Goal: Register for event/course

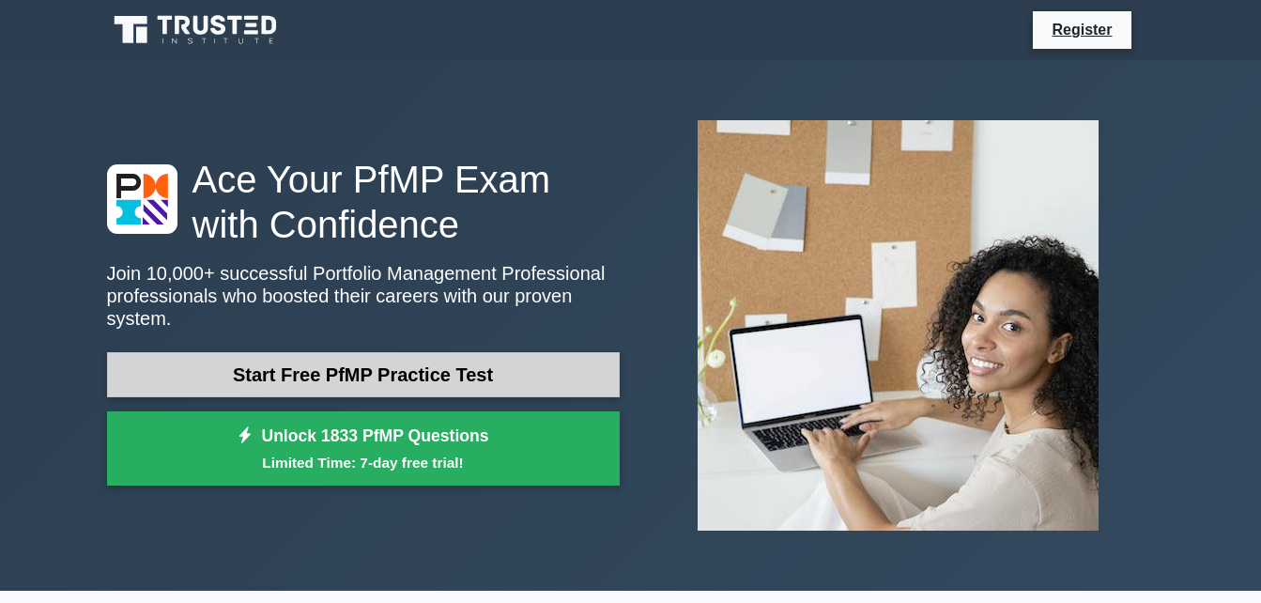
click at [538, 354] on link "Start Free PfMP Practice Test" at bounding box center [363, 374] width 513 height 45
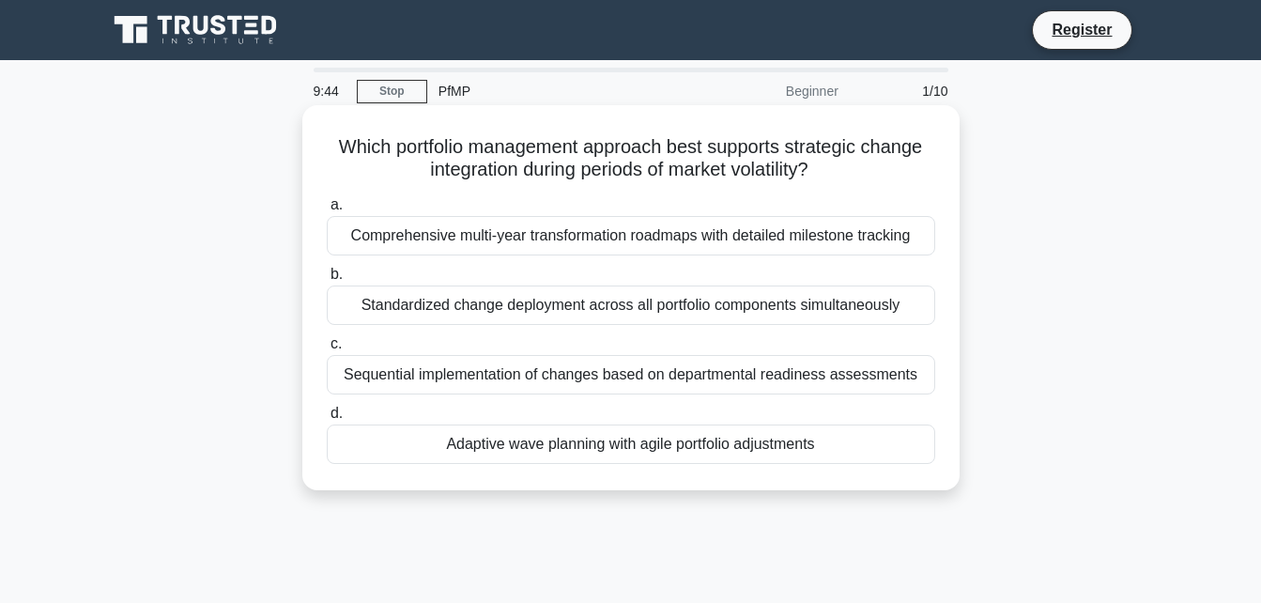
click at [613, 366] on div "Sequential implementation of changes based on departmental readiness assessments" at bounding box center [631, 374] width 608 height 39
click at [327, 350] on input "c. Sequential implementation of changes based on departmental readiness assessm…" at bounding box center [327, 344] width 0 height 12
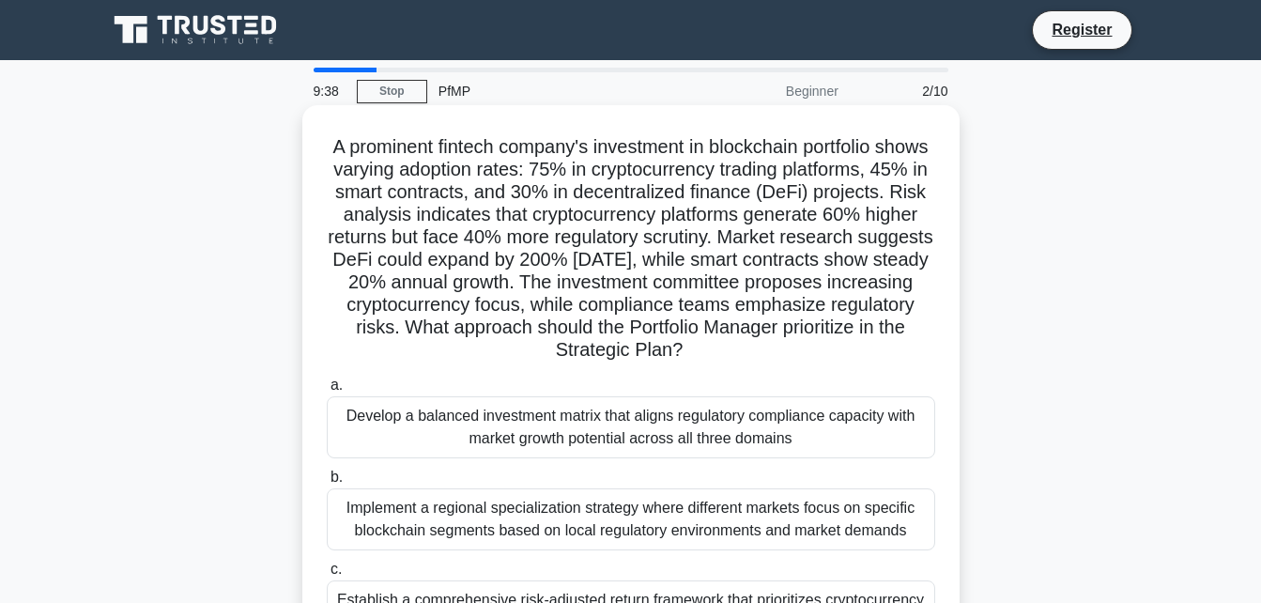
click at [554, 432] on div "Develop a balanced investment matrix that aligns regulatory compliance capacity…" at bounding box center [631, 427] width 608 height 62
click at [327, 392] on input "a. Develop a balanced investment matrix that aligns regulatory compliance capac…" at bounding box center [327, 385] width 0 height 12
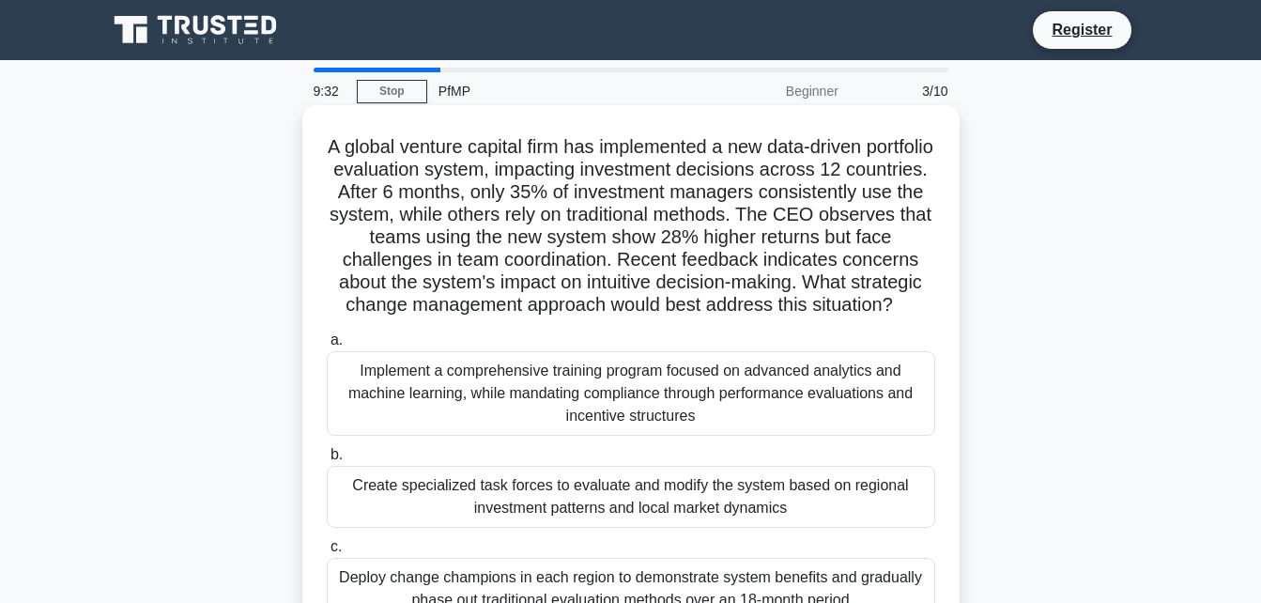
click at [604, 397] on div "Implement a comprehensive training program focused on advanced analytics and ma…" at bounding box center [631, 393] width 608 height 85
click at [327, 346] on input "a. Implement a comprehensive training program focused on advanced analytics and…" at bounding box center [327, 340] width 0 height 12
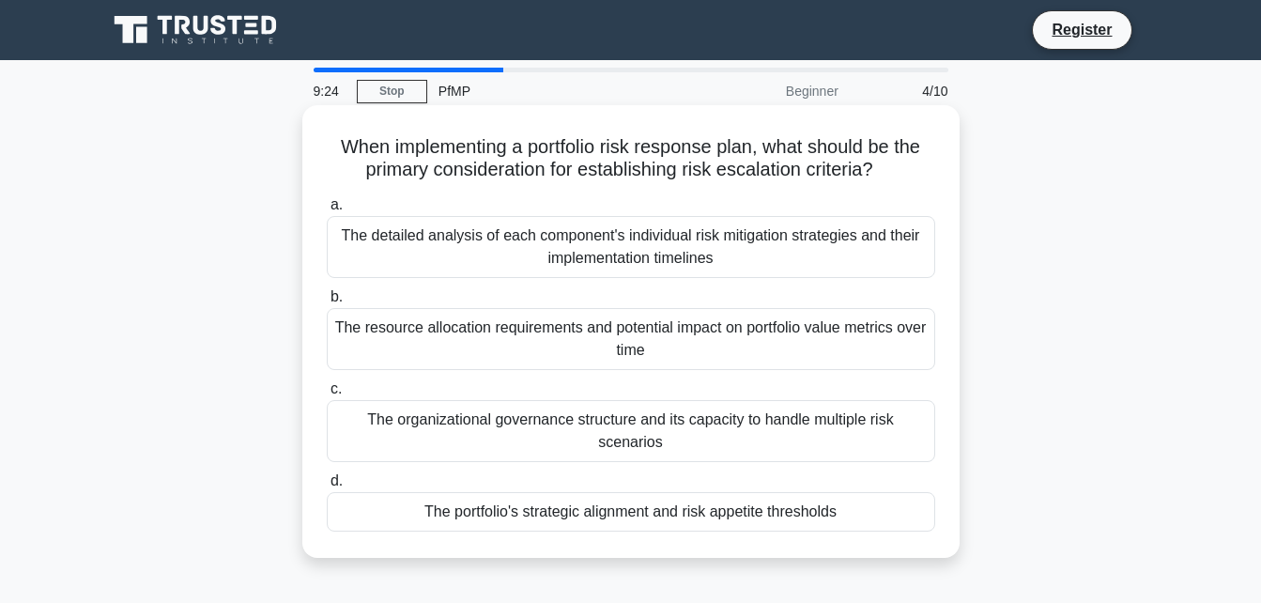
click at [518, 346] on div "The resource allocation requirements and potential impact on portfolio value me…" at bounding box center [631, 339] width 608 height 62
click at [327, 303] on input "b. The resource allocation requirements and potential impact on portfolio value…" at bounding box center [327, 297] width 0 height 12
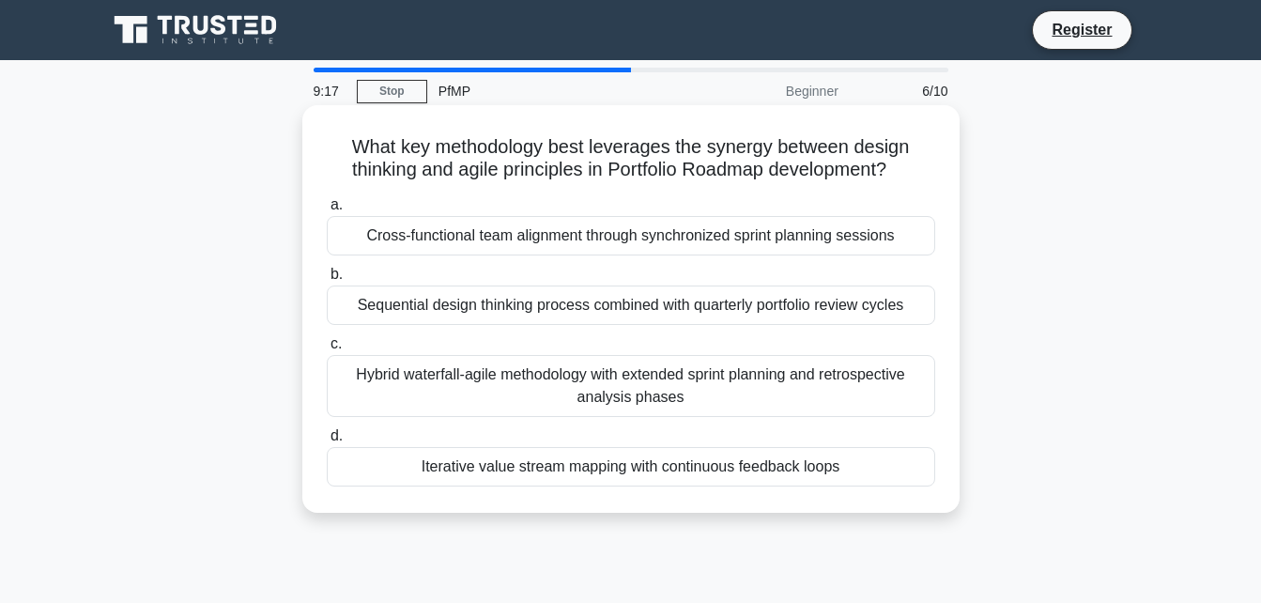
drag, startPoint x: 518, startPoint y: 346, endPoint x: 473, endPoint y: 319, distance: 52.2
click at [473, 319] on div "Sequential design thinking process combined with quarterly portfolio review cyc…" at bounding box center [631, 304] width 608 height 39
click at [327, 281] on input "b. Sequential design thinking process combined with quarterly portfolio review …" at bounding box center [327, 275] width 0 height 12
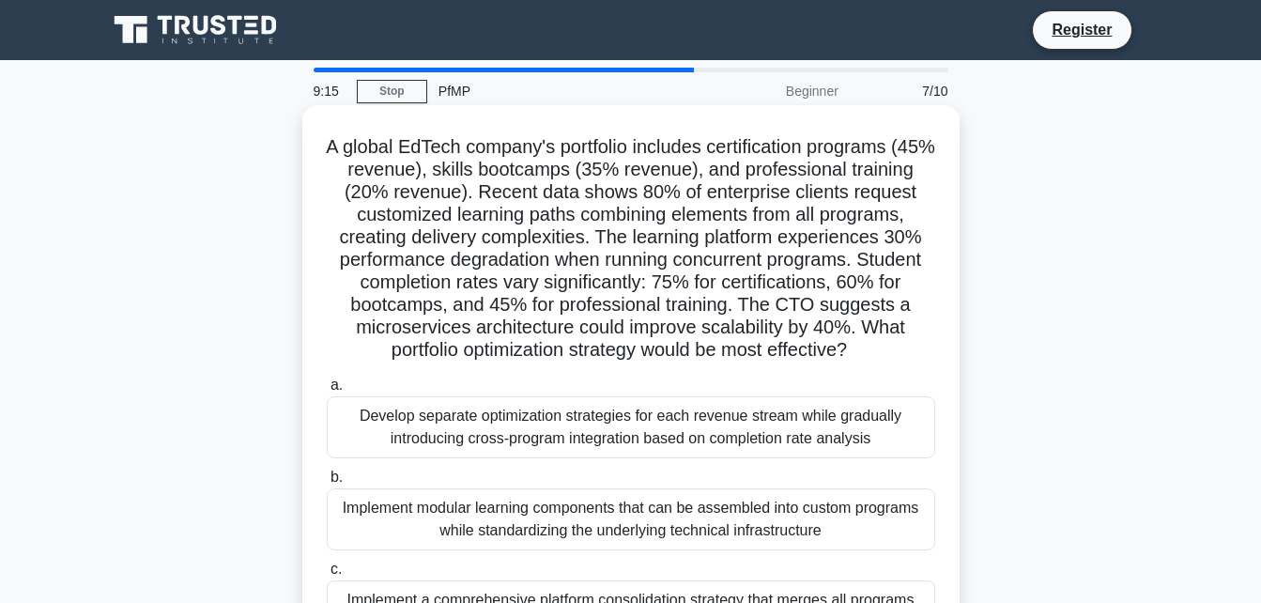
click at [557, 452] on div "Develop separate optimization strategies for each revenue stream while graduall…" at bounding box center [631, 427] width 608 height 62
click at [327, 392] on input "a. Develop separate optimization strategies for each revenue stream while gradu…" at bounding box center [327, 385] width 0 height 12
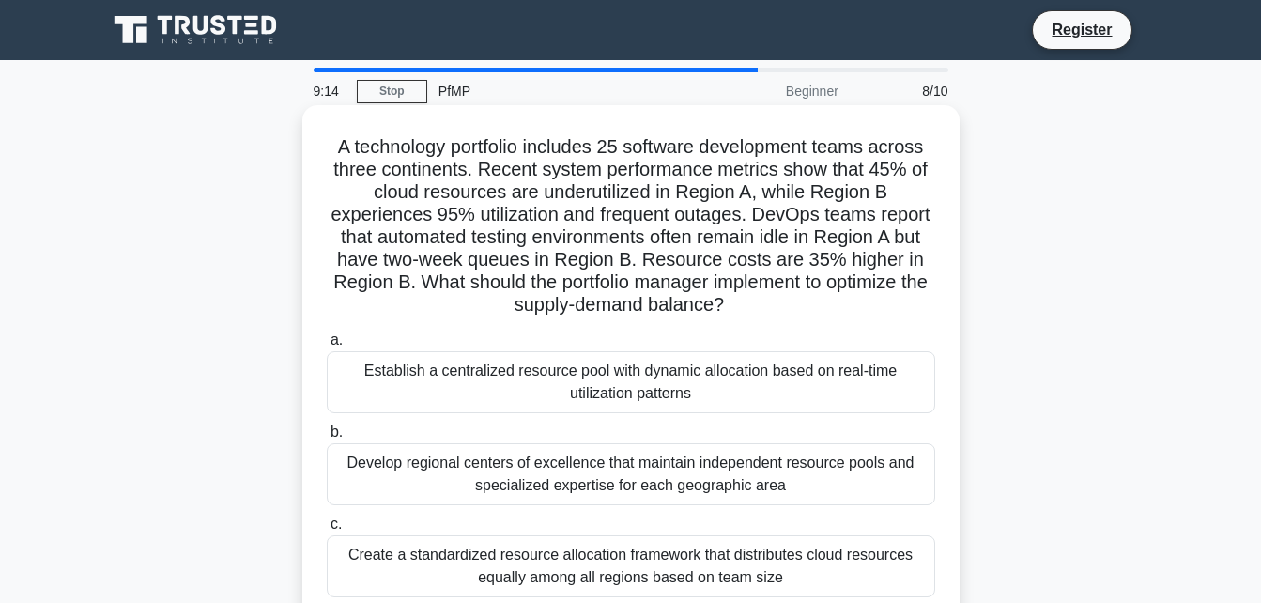
click at [565, 387] on div "Establish a centralized resource pool with dynamic allocation based on real-tim…" at bounding box center [631, 382] width 608 height 62
click at [327, 346] on input "a. Establish a centralized resource pool with dynamic allocation based on real-…" at bounding box center [327, 340] width 0 height 12
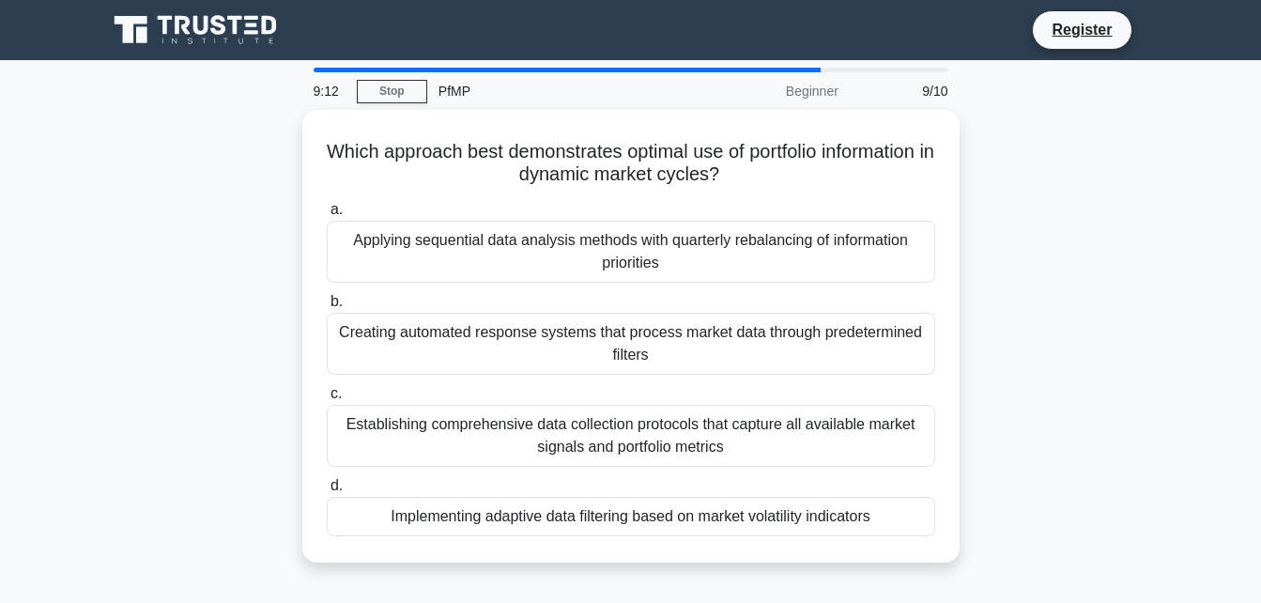
click at [605, 469] on div "a. Applying sequential data analysis methods with quarterly rebalancing of info…" at bounding box center [630, 367] width 631 height 346
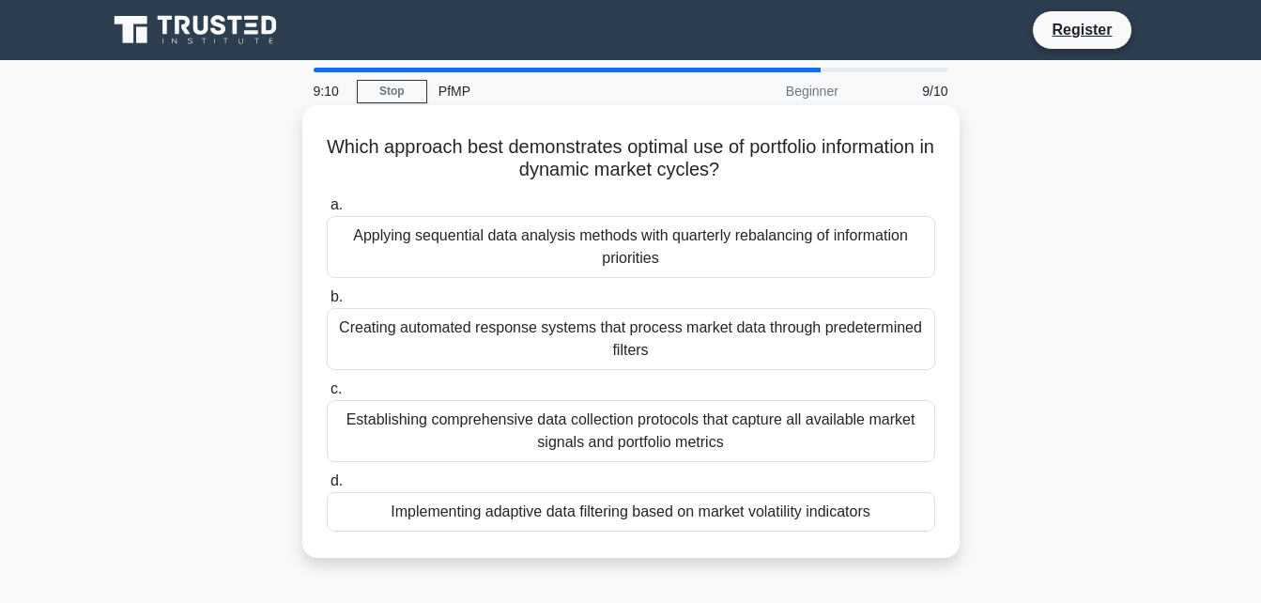
click at [591, 432] on div "Establishing comprehensive data collection protocols that capture all available…" at bounding box center [631, 431] width 608 height 62
click at [327, 395] on input "c. Establishing comprehensive data collection protocols that capture all availa…" at bounding box center [327, 389] width 0 height 12
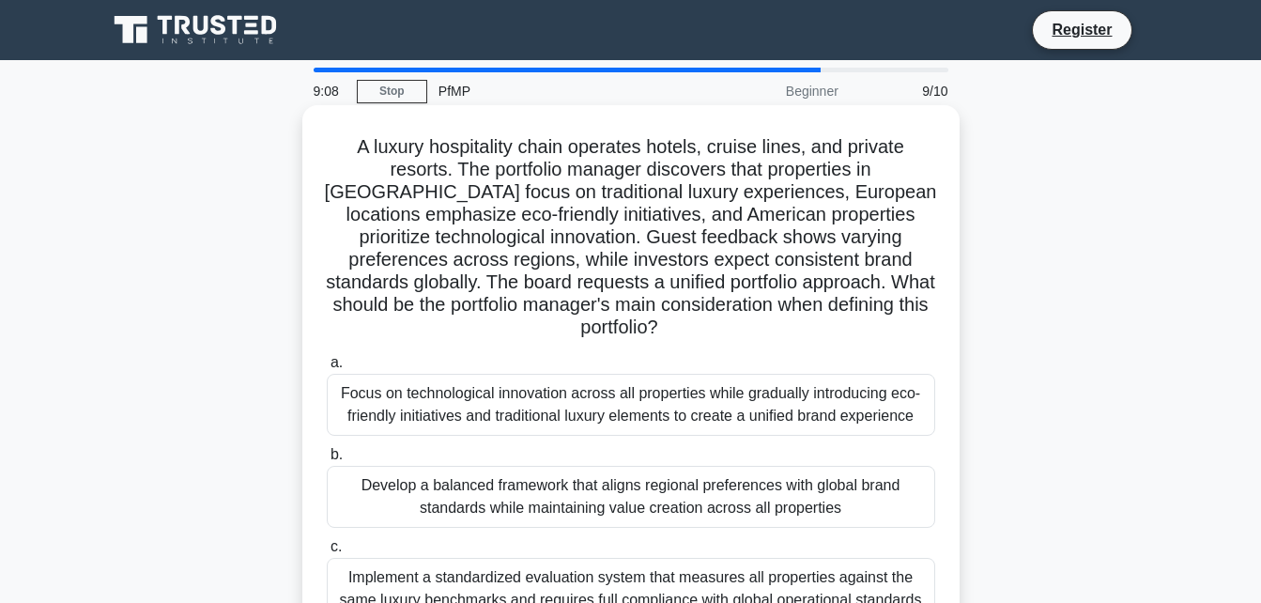
click at [577, 382] on div "Focus on technological innovation across all properties while gradually introdu…" at bounding box center [631, 405] width 608 height 62
click at [327, 369] on input "a. Focus on technological innovation across all properties while gradually intr…" at bounding box center [327, 363] width 0 height 12
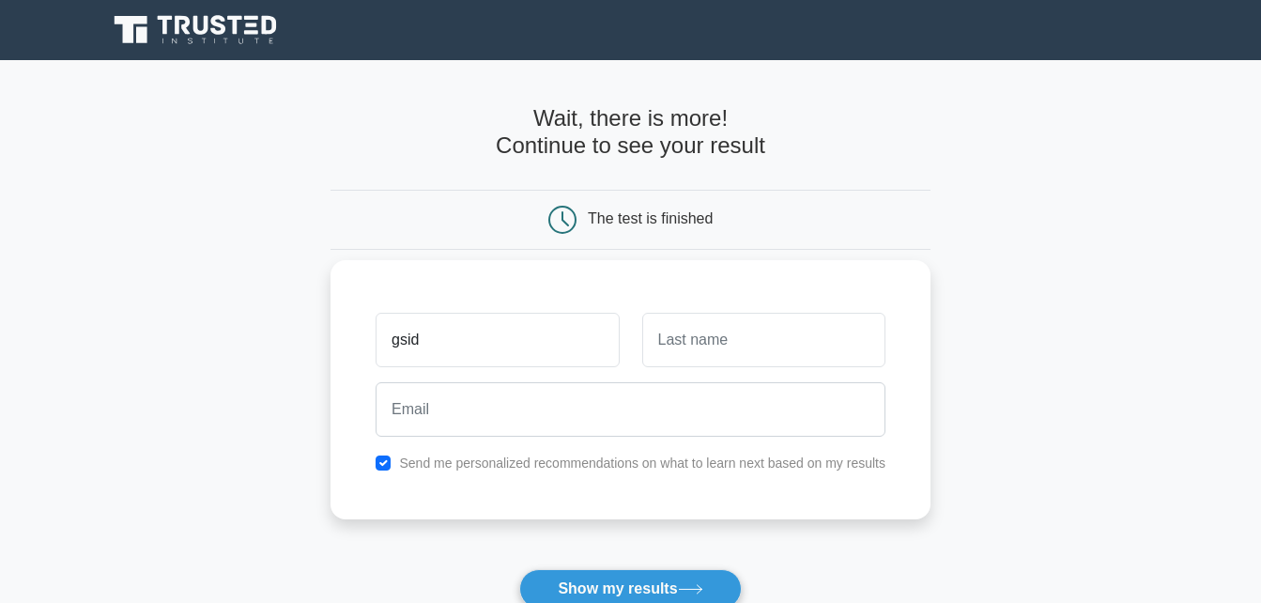
type input "gsid"
click at [685, 330] on input "text" at bounding box center [763, 340] width 243 height 54
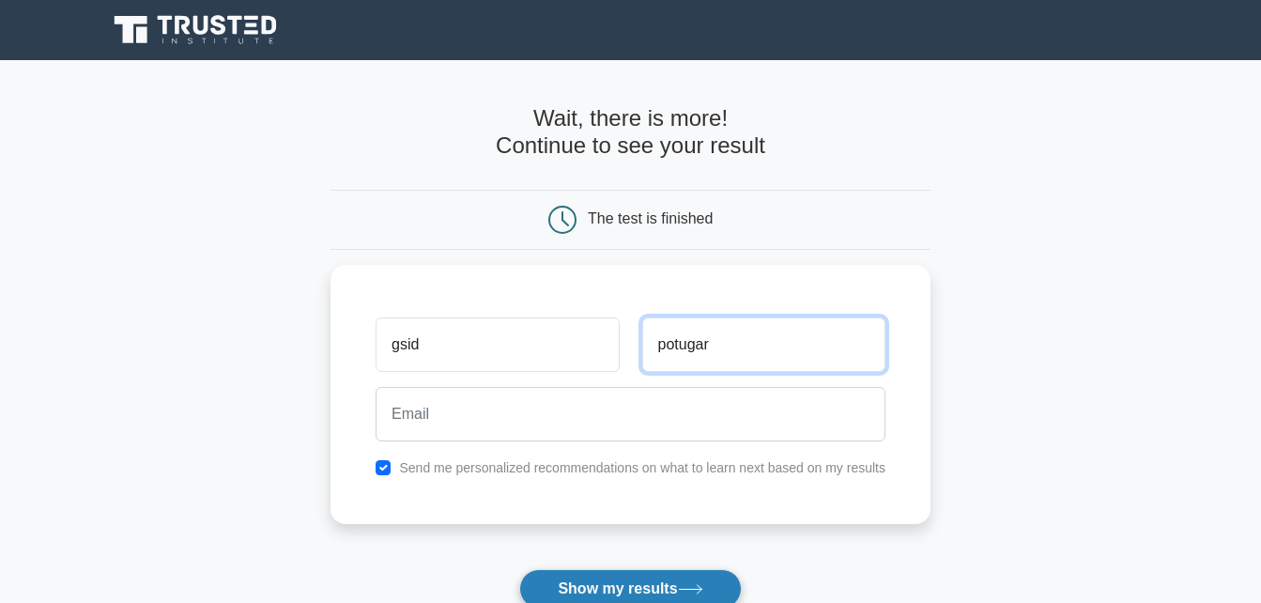
type input "potugar"
click at [695, 589] on icon at bounding box center [690, 589] width 25 height 10
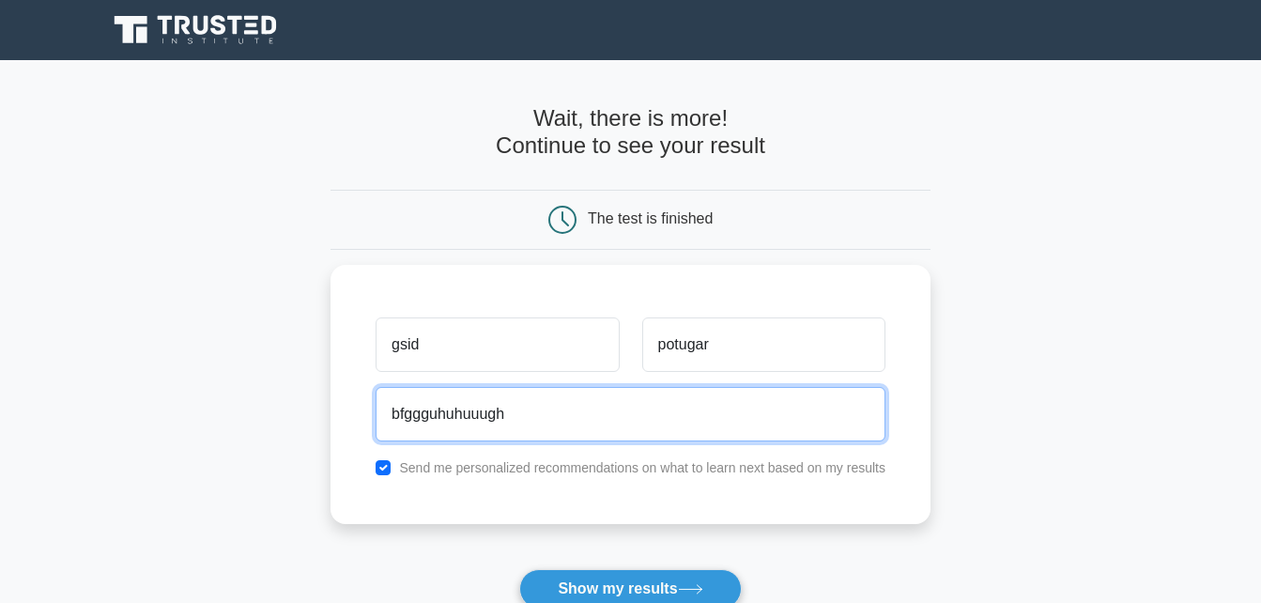
click at [519, 569] on button "Show my results" at bounding box center [630, 588] width 222 height 39
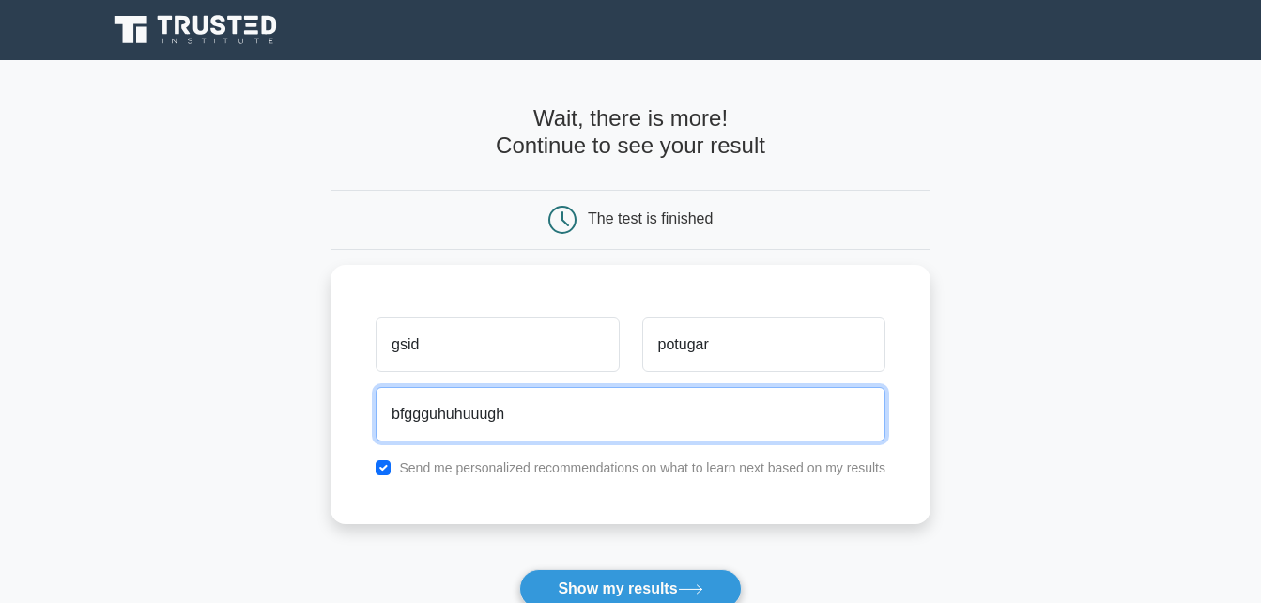
click at [519, 569] on button "Show my results" at bounding box center [630, 588] width 222 height 39
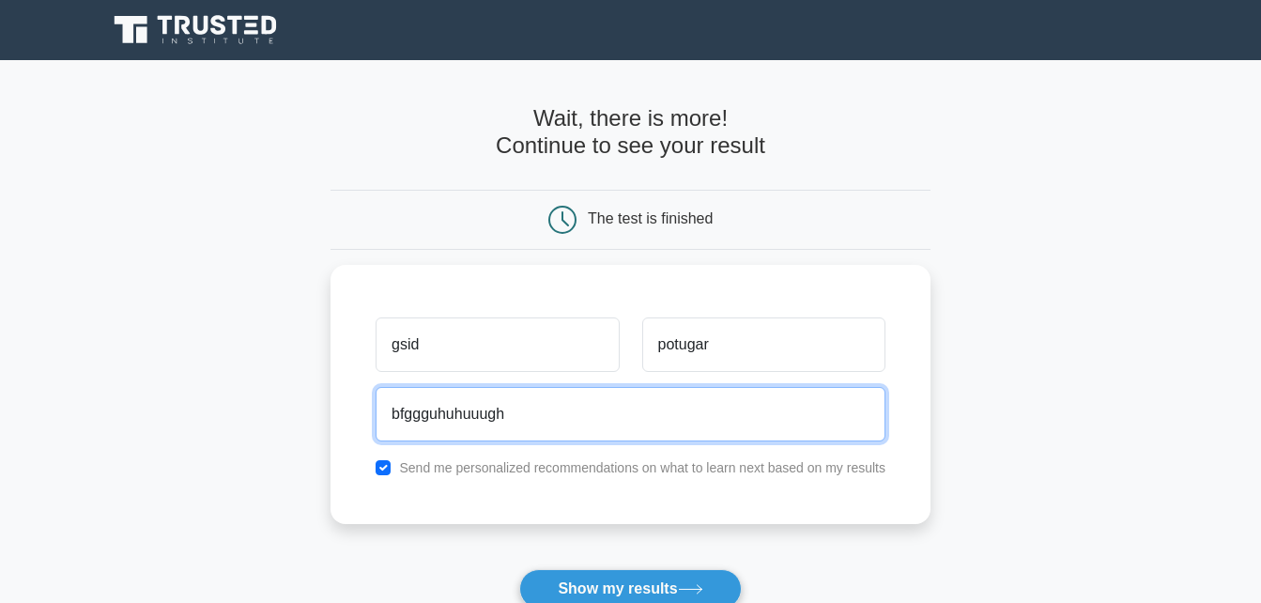
click at [519, 569] on button "Show my results" at bounding box center [630, 588] width 222 height 39
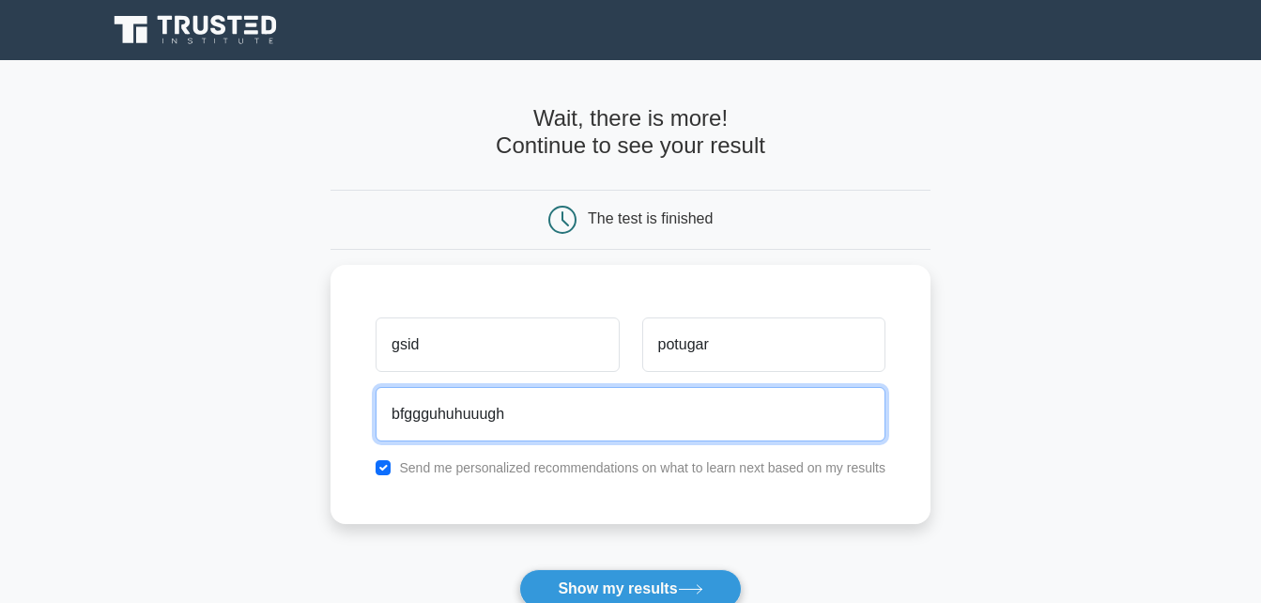
click at [519, 569] on button "Show my results" at bounding box center [630, 588] width 222 height 39
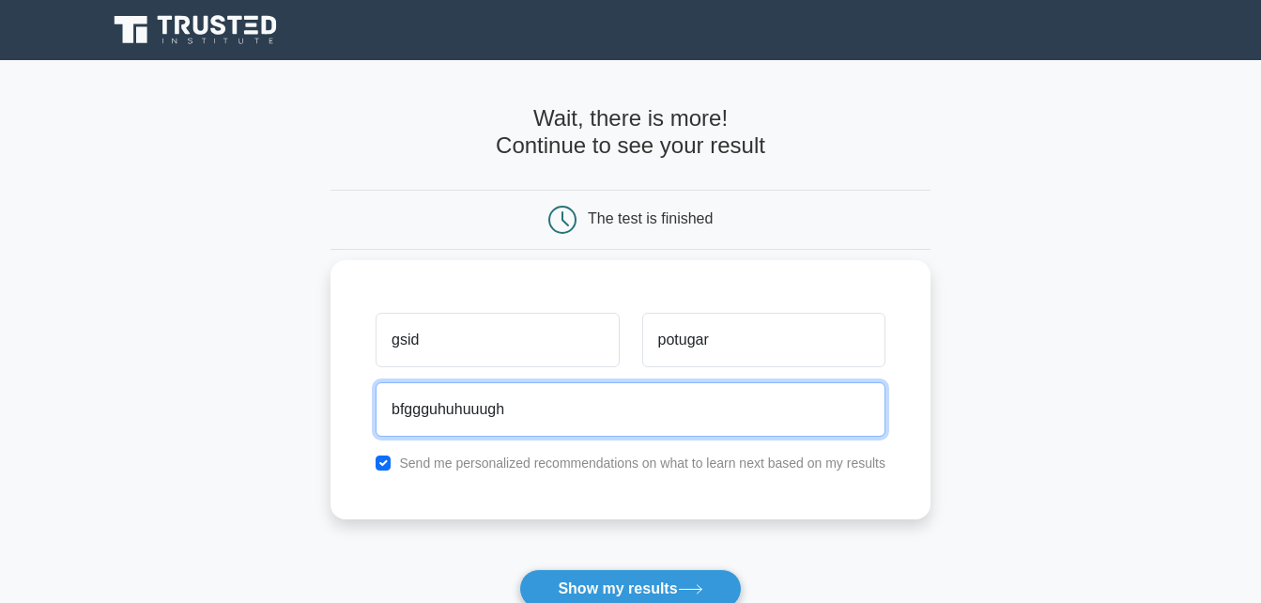
click at [519, 569] on button "Show my results" at bounding box center [630, 588] width 222 height 39
type input "b"
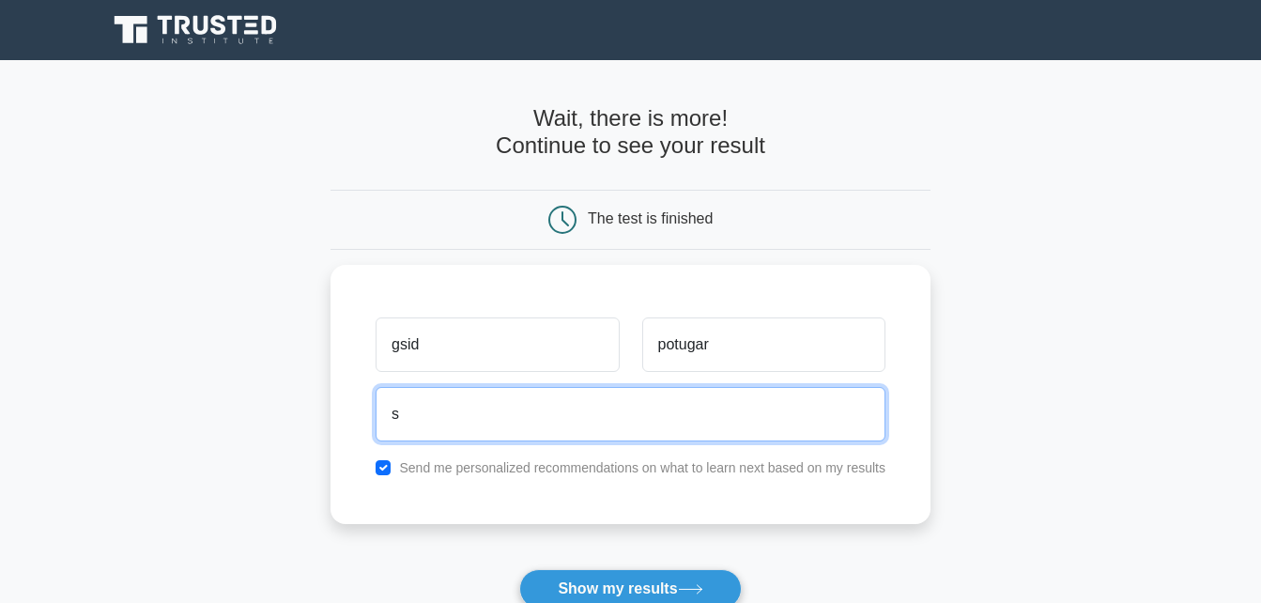
type input "s"
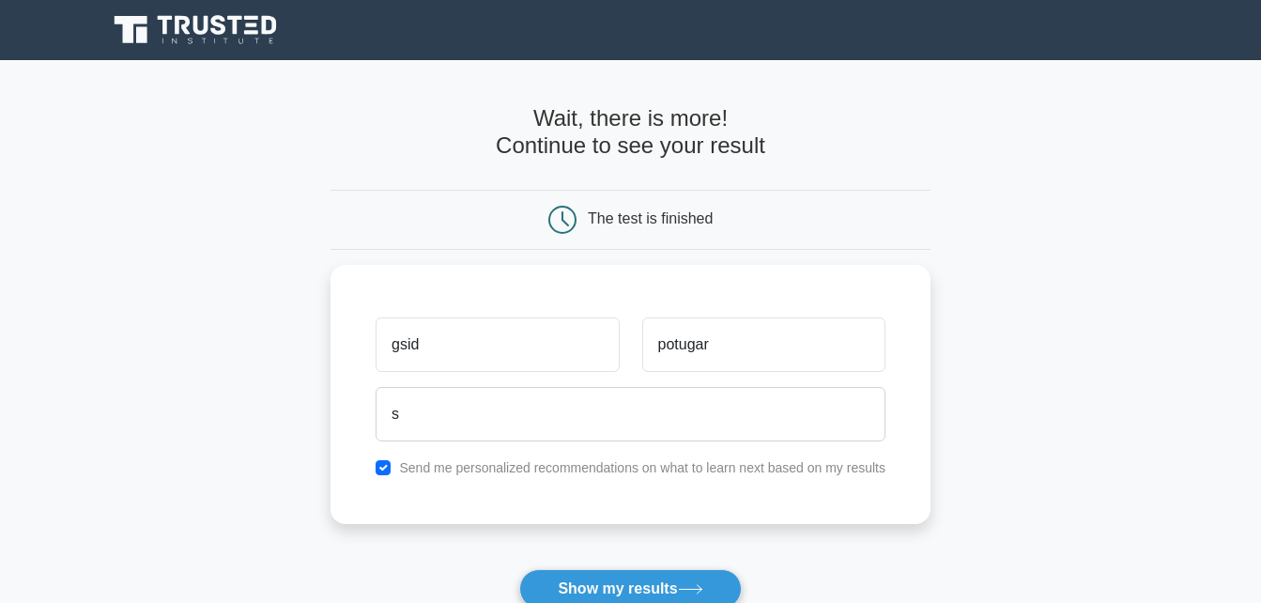
click at [545, 160] on h4 "Wait, there is more! Continue to see your result" at bounding box center [631, 132] width 600 height 54
click at [711, 593] on button "Show my results" at bounding box center [630, 588] width 222 height 39
